Goal: Task Accomplishment & Management: Manage account settings

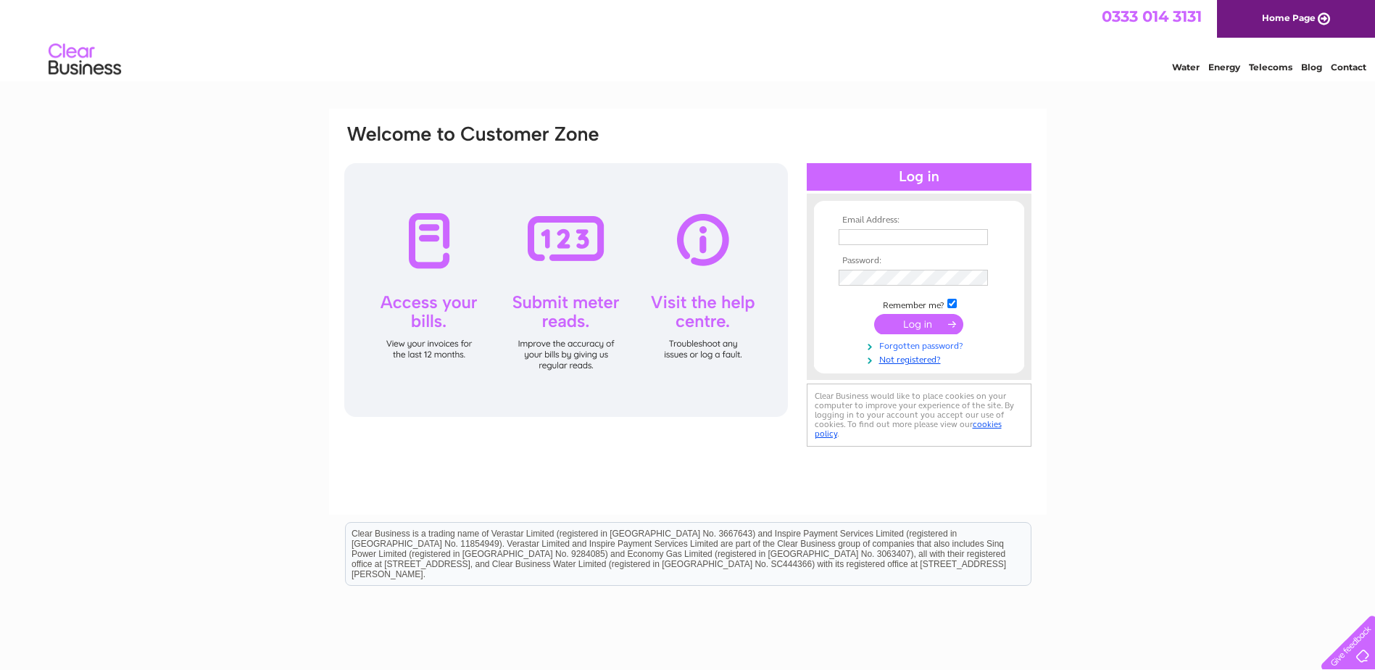
type input "[EMAIL_ADDRESS][DOMAIN_NAME]"
click at [922, 338] on link "Forgotten password?" at bounding box center [921, 345] width 165 height 14
click at [898, 322] on input "submit" at bounding box center [918, 324] width 89 height 20
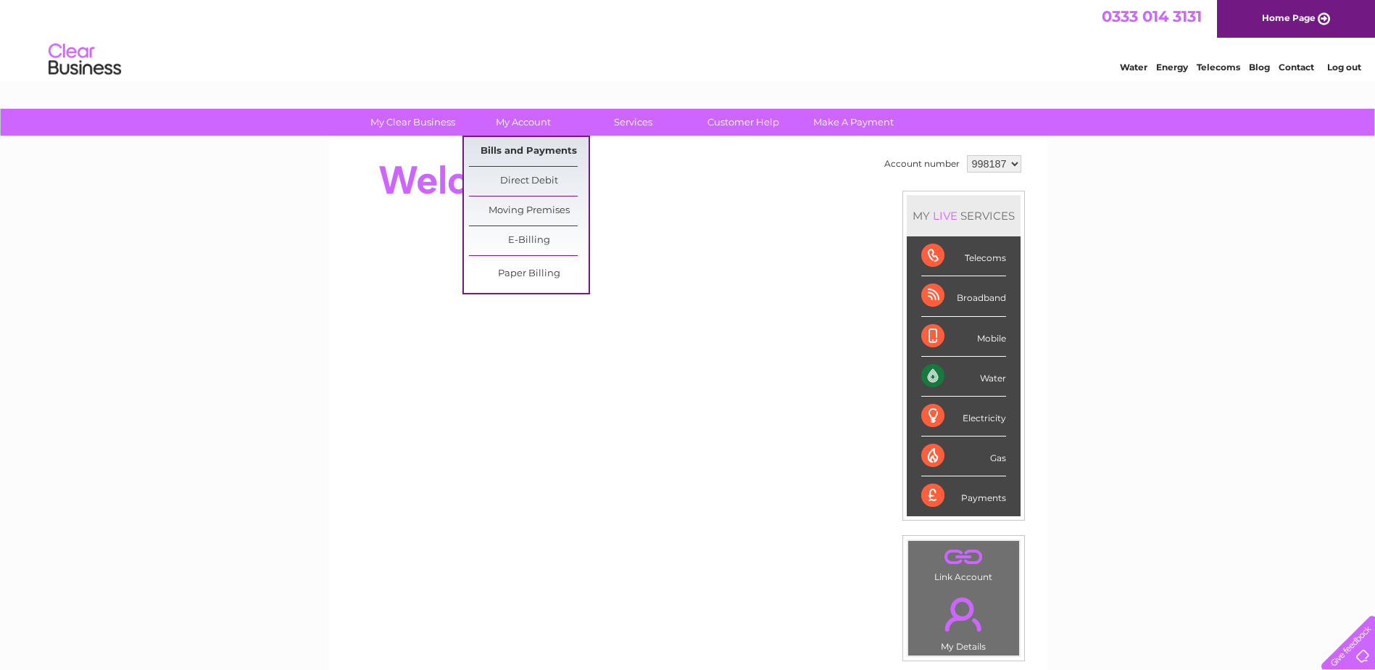
click at [509, 153] on link "Bills and Payments" at bounding box center [529, 151] width 120 height 29
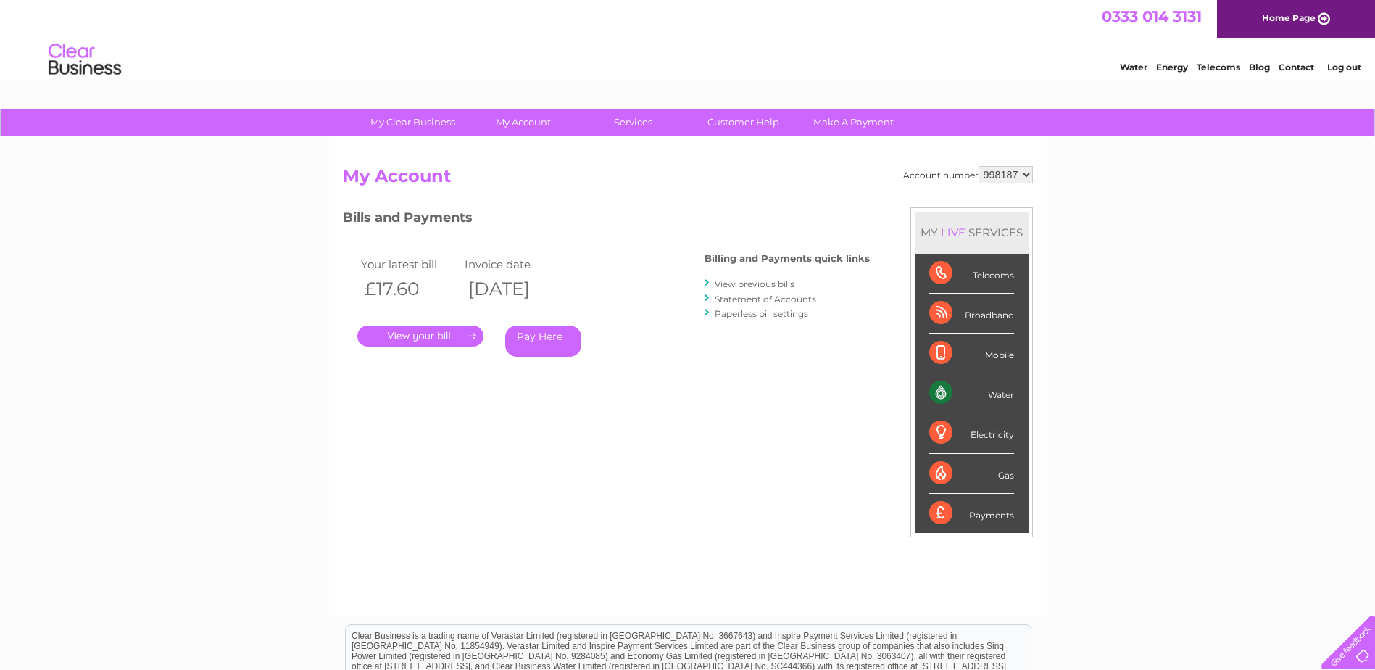
click at [423, 330] on link "." at bounding box center [420, 335] width 126 height 21
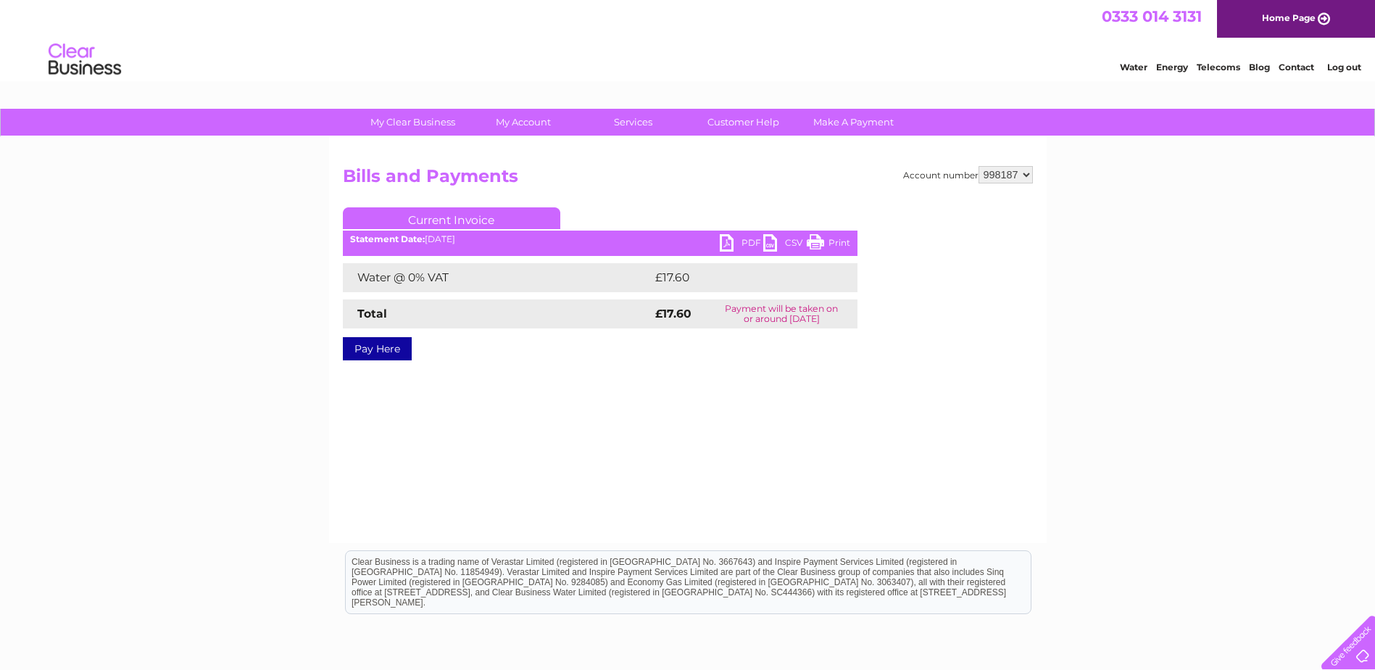
click at [749, 241] on link "PDF" at bounding box center [741, 244] width 43 height 21
